Goal: Communication & Community: Answer question/provide support

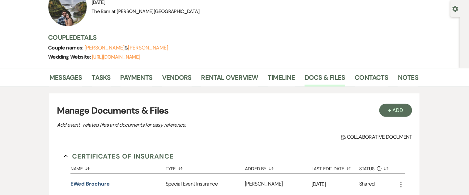
scroll to position [3, 0]
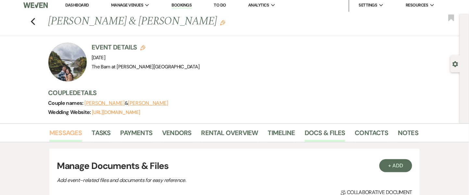
click at [63, 131] on link "Messages" at bounding box center [65, 134] width 33 height 14
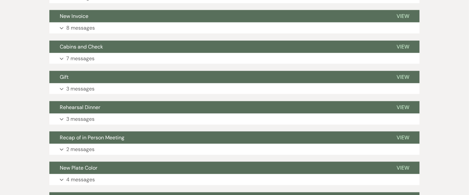
scroll to position [125, 0]
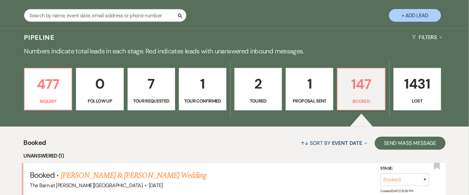
scroll to position [354, 0]
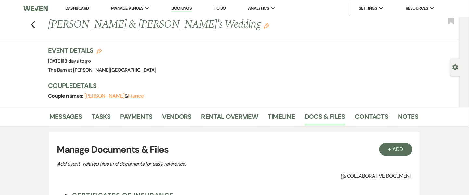
click at [73, 13] on li "Dashboard" at bounding box center [77, 8] width 30 height 13
click at [74, 8] on link "Dashboard" at bounding box center [76, 9] width 23 height 6
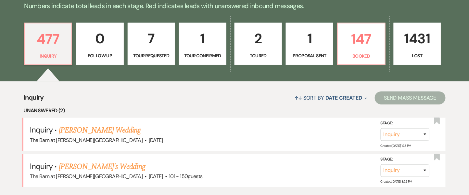
scroll to position [340, 0]
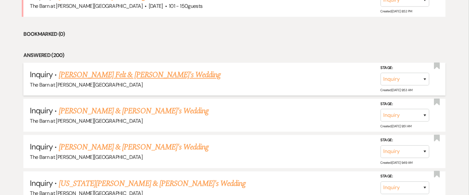
click at [122, 74] on link "[PERSON_NAME] Felt & [PERSON_NAME]'s Wedding" at bounding box center [140, 75] width 162 height 12
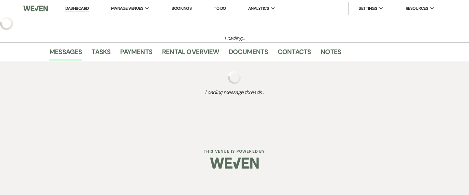
select select "5"
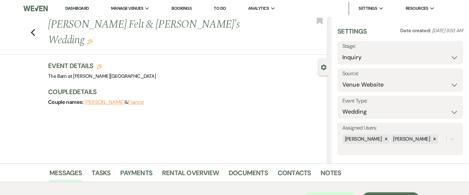
click at [251, 156] on div "Previous [PERSON_NAME] Felt & [PERSON_NAME]'s Wedding Edit Bookmark Gear Settin…" at bounding box center [164, 90] width 328 height 146
click at [249, 61] on div "Event Details Edit Venue: [GEOGRAPHIC_DATA] at [PERSON_NAME][GEOGRAPHIC_DATA] V…" at bounding box center [185, 70] width 274 height 19
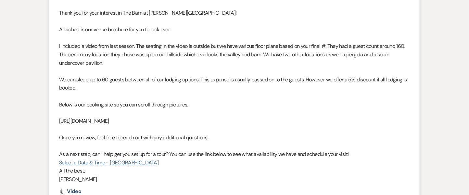
scroll to position [196, 0]
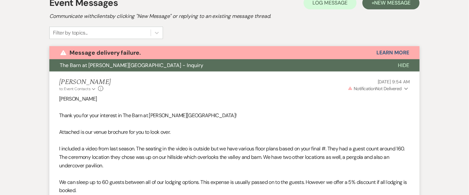
click at [61, 98] on p "[PERSON_NAME]" at bounding box center [234, 99] width 351 height 8
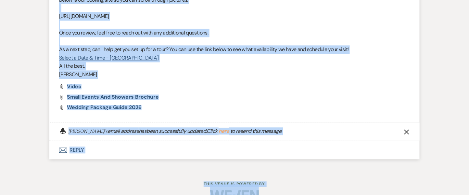
scroll to position [418, 0]
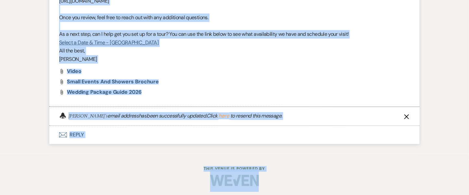
drag, startPoint x: 58, startPoint y: 114, endPoint x: 134, endPoint y: 56, distance: 95.6
copy div "Lorem ips dol sita consecte ad Eli Sedd ei Temporinci Utlabo! Etdolore ma ali e…"
click at [121, 92] on span "Wedding Package Guide 2026" at bounding box center [104, 91] width 75 height 7
